Goal: Communication & Community: Answer question/provide support

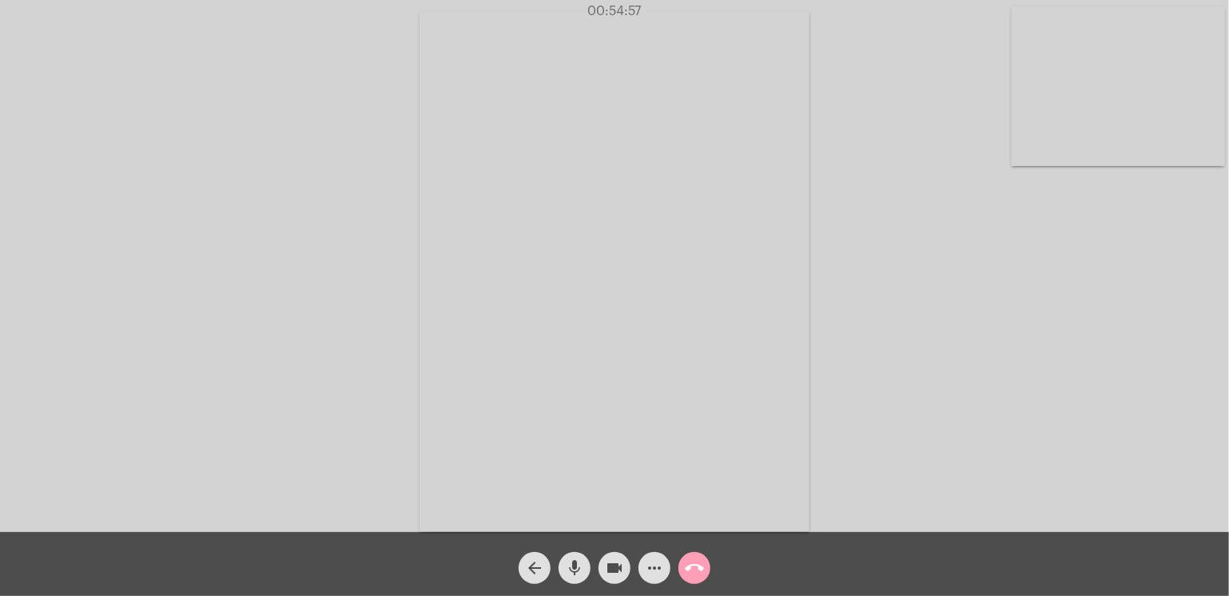
click at [693, 568] on mat-icon "call_end" at bounding box center [694, 567] width 19 height 19
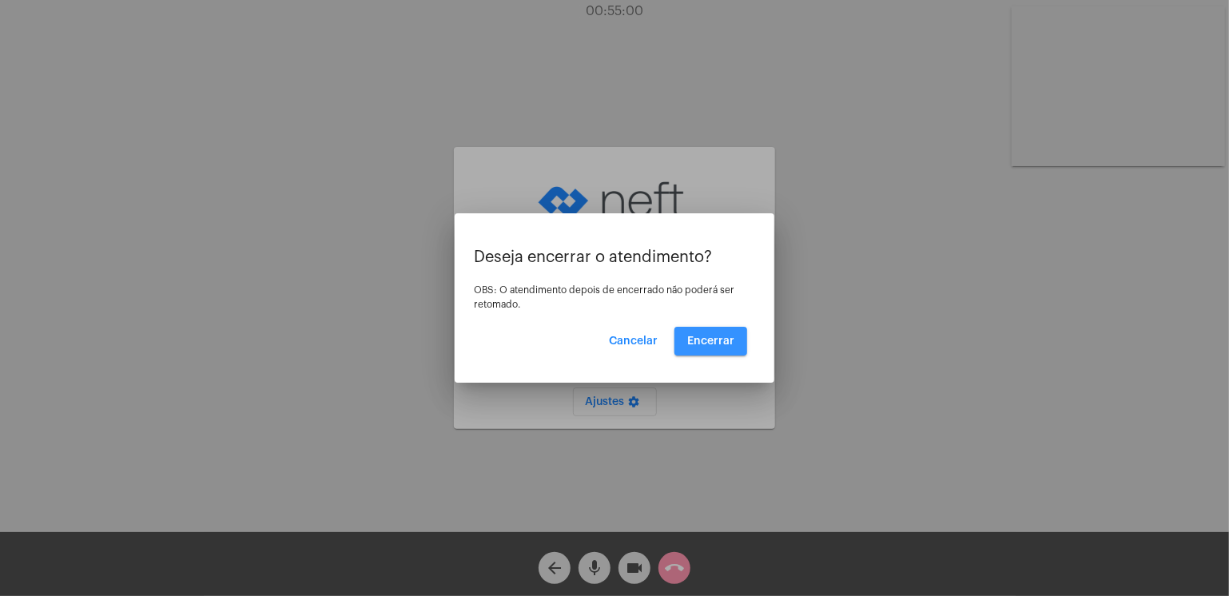
click at [700, 347] on button "Encerrar" at bounding box center [710, 341] width 73 height 29
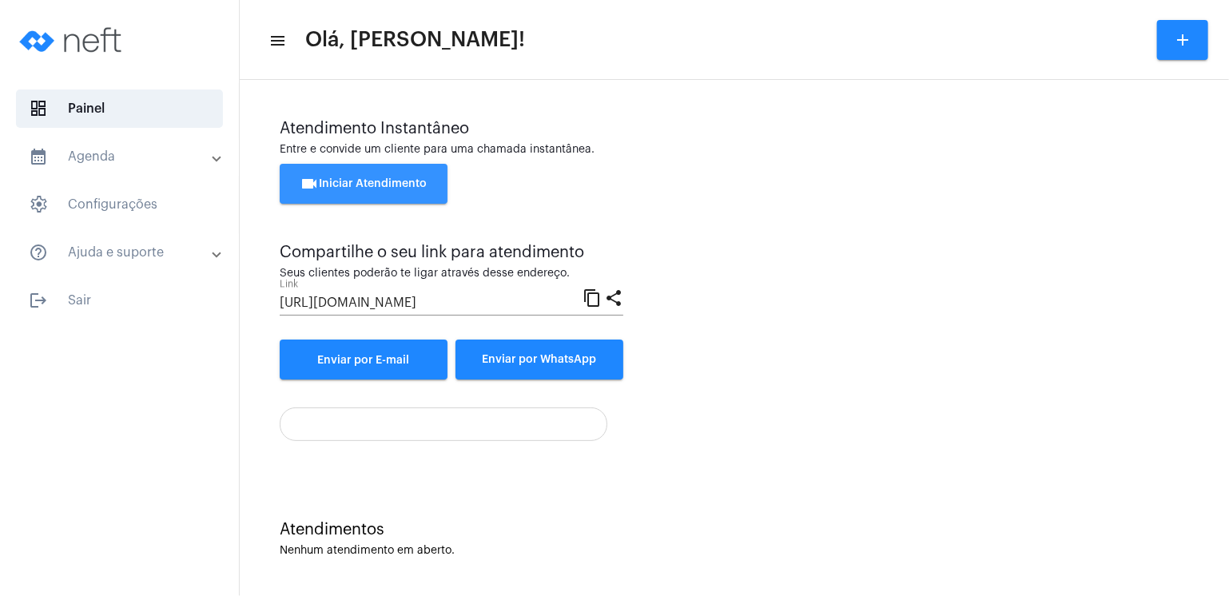
click at [416, 177] on button "videocam Iniciar Atendimento" at bounding box center [364, 184] width 168 height 40
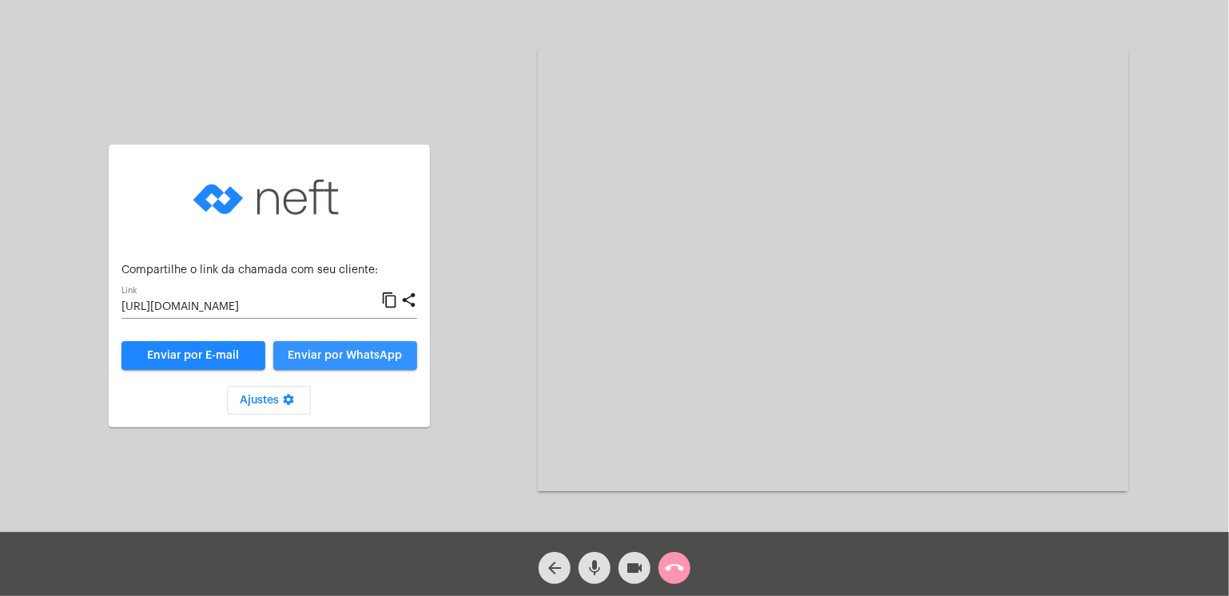
click at [380, 347] on button "Enviar por WhatsApp" at bounding box center [345, 355] width 144 height 29
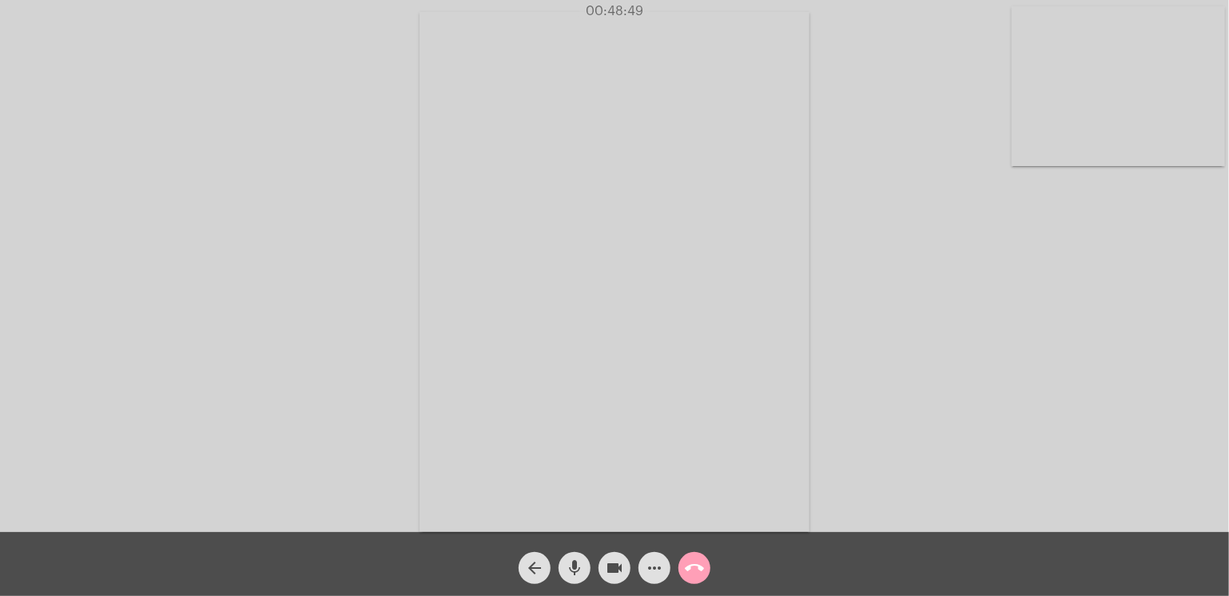
click at [699, 563] on mat-icon "call_end" at bounding box center [694, 567] width 19 height 19
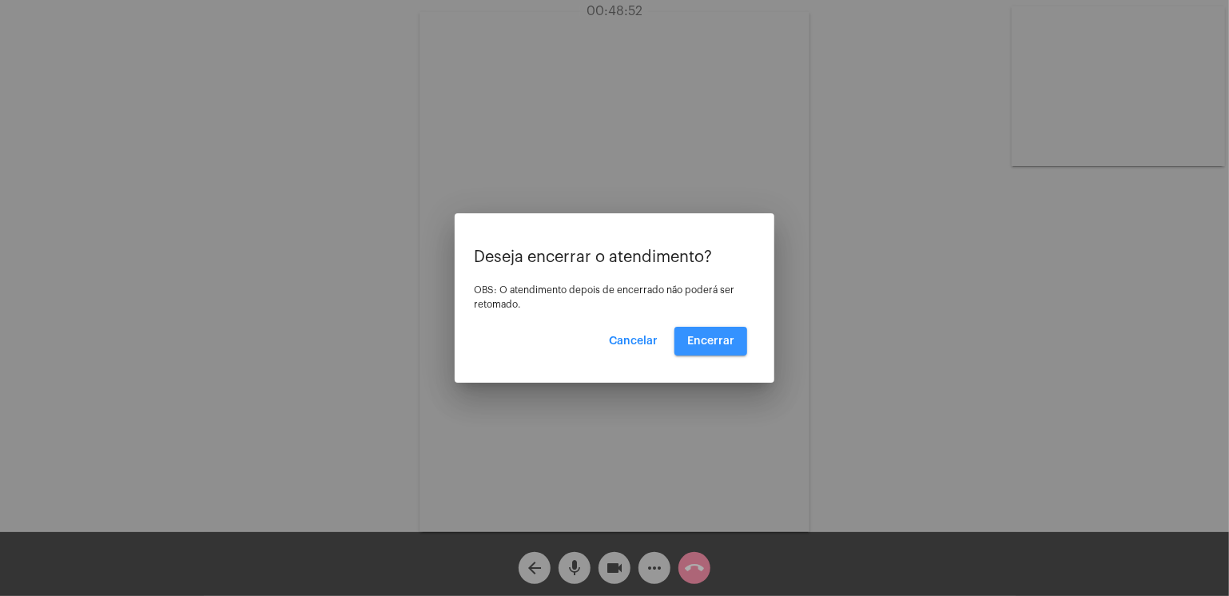
click at [705, 344] on span "Encerrar" at bounding box center [710, 341] width 47 height 11
